Goal: Check status: Check status

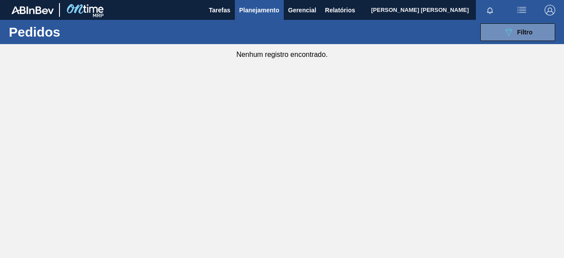
drag, startPoint x: 291, startPoint y: 26, endPoint x: 299, endPoint y: 25, distance: 8.0
click at [291, 26] on div "089F7B8B-B2A5-4AFE-B5C0-19BA573D28AC Filtro Código Pedido Portal Códido PO SAP …" at bounding box center [344, 32] width 429 height 26
click at [505, 27] on icon "089F7B8B-B2A5-4AFE-B5C0-19BA573D28AC" at bounding box center [508, 32] width 11 height 11
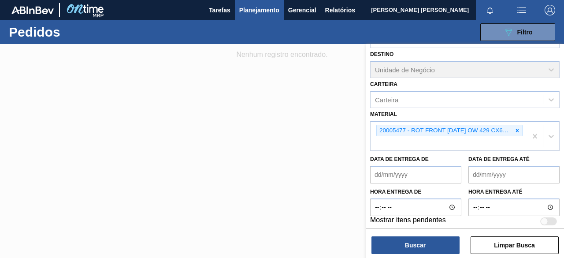
scroll to position [124, 0]
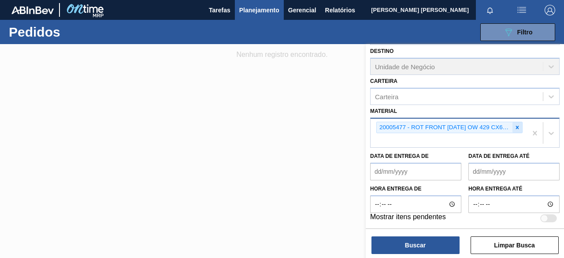
click at [519, 129] on icon at bounding box center [517, 127] width 6 height 6
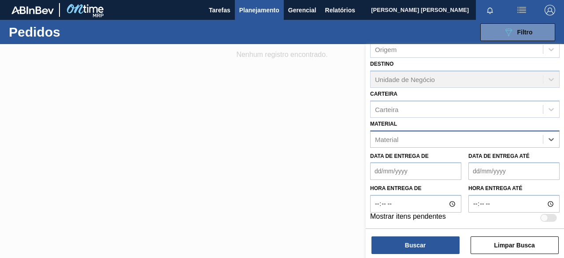
click at [465, 137] on div "option 20005477 - ROT FRONT [DATE] OW 429 CX60MIL, deselected. Select is focuse…" at bounding box center [464, 138] width 189 height 17
click at [427, 122] on div "Material option 20005477 - ROT FRONT [DATE] OW 429 CX60MIL, deselected. Select …" at bounding box center [464, 132] width 189 height 30
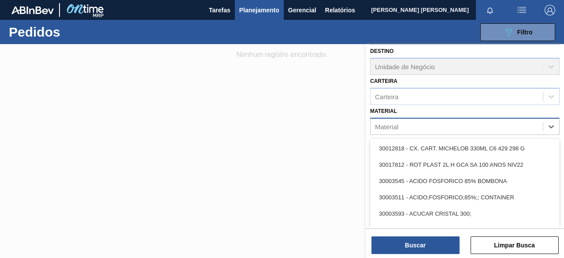
click at [396, 135] on div "option 20005477 - ROT FRONT [DATE] OW 429 CX60MIL, deselected. option 30012818 …" at bounding box center [464, 126] width 189 height 17
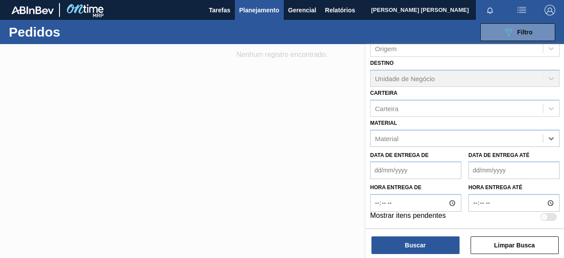
scroll to position [111, 0]
paste input "30004672"
type input "30004672"
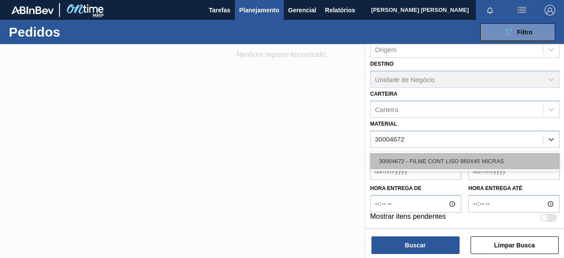
click at [419, 165] on div "30004672 - FILME CONT LISO 860X45 MICRAS" at bounding box center [464, 161] width 189 height 16
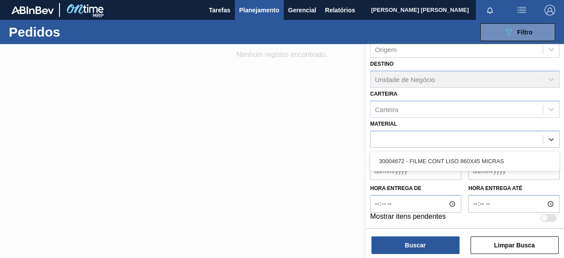
scroll to position [124, 0]
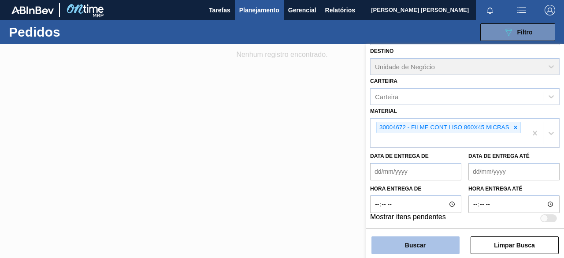
click at [415, 247] on button "Buscar" at bounding box center [415, 245] width 88 height 18
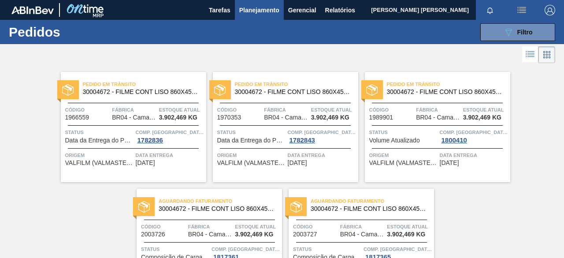
click at [170, 162] on div "Data entrega [DATE]" at bounding box center [170, 158] width 68 height 15
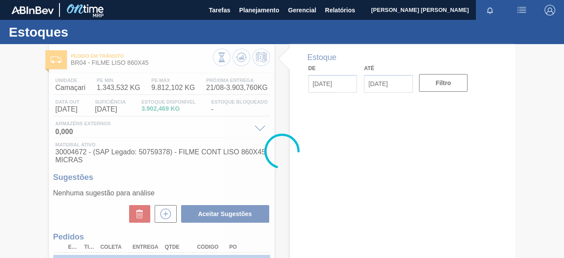
type input "[DATE]"
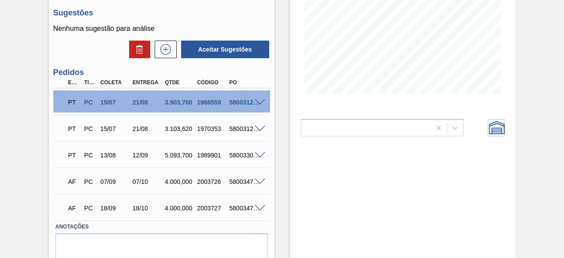
scroll to position [176, 0]
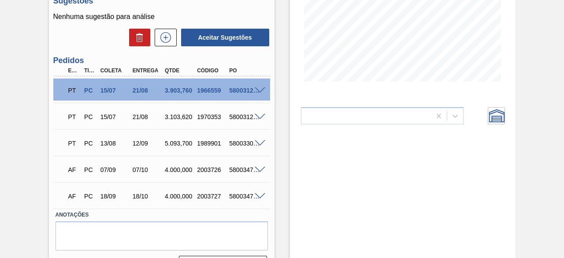
drag, startPoint x: 30, startPoint y: 159, endPoint x: 43, endPoint y: 152, distance: 14.4
click at [30, 159] on div "Pedido [PERSON_NAME] BR04 - FILME LISO 860X45 Unidade Camaçari PE MIN 1.343,532…" at bounding box center [282, 74] width 564 height 413
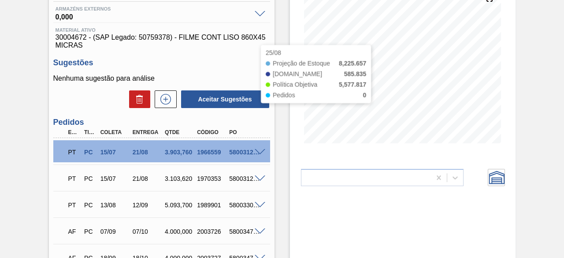
scroll to position [44, 0]
